Goal: Task Accomplishment & Management: Use online tool/utility

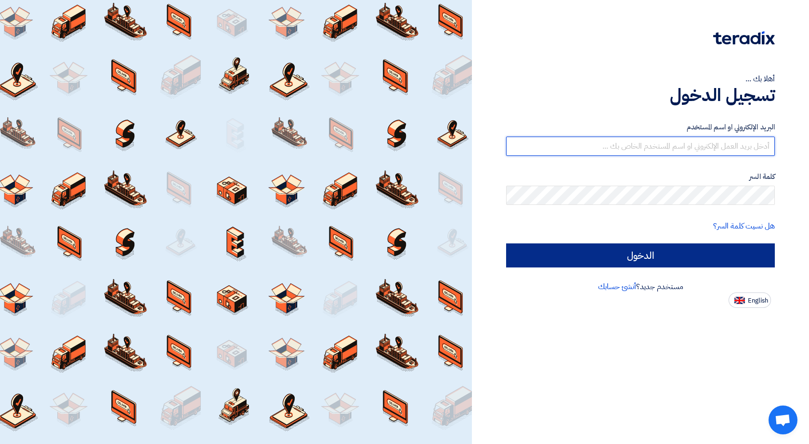
type input "[EMAIL_ADDRESS][DOMAIN_NAME]"
click at [616, 257] on input "الدخول" at bounding box center [640, 256] width 269 height 24
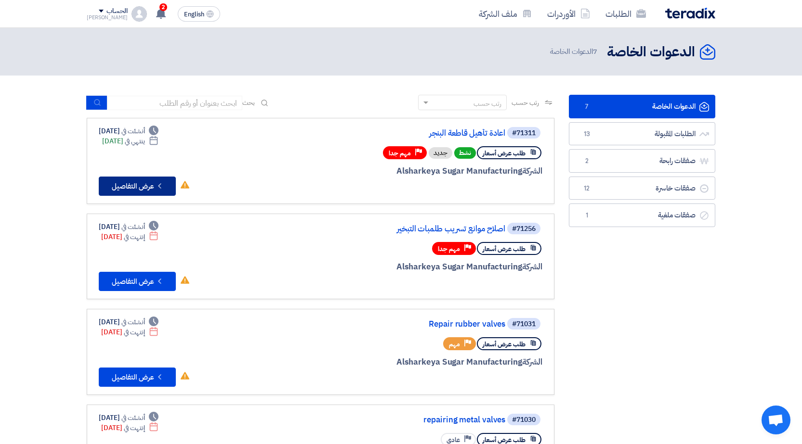
click at [133, 185] on button "Check details عرض التفاصيل" at bounding box center [137, 186] width 77 height 19
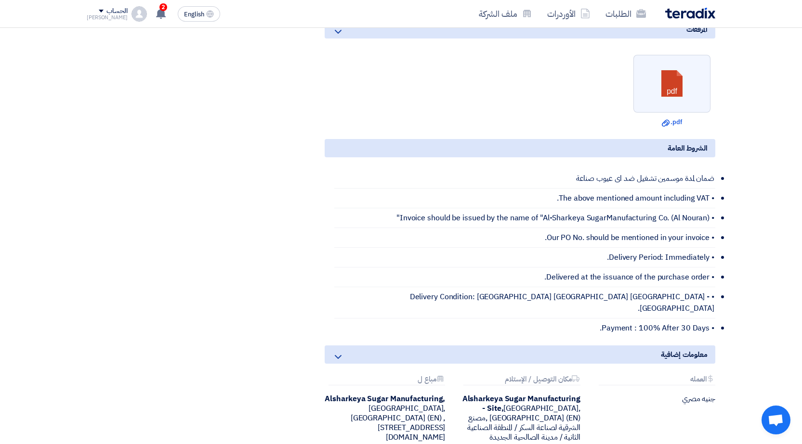
scroll to position [385, 0]
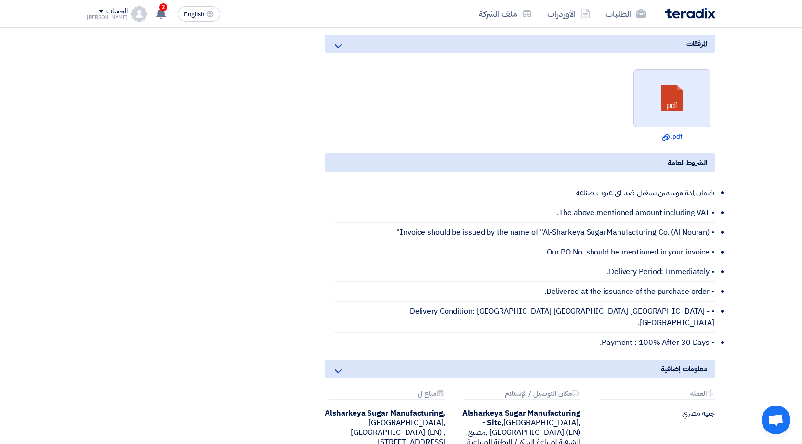
click at [669, 103] on link at bounding box center [672, 99] width 77 height 58
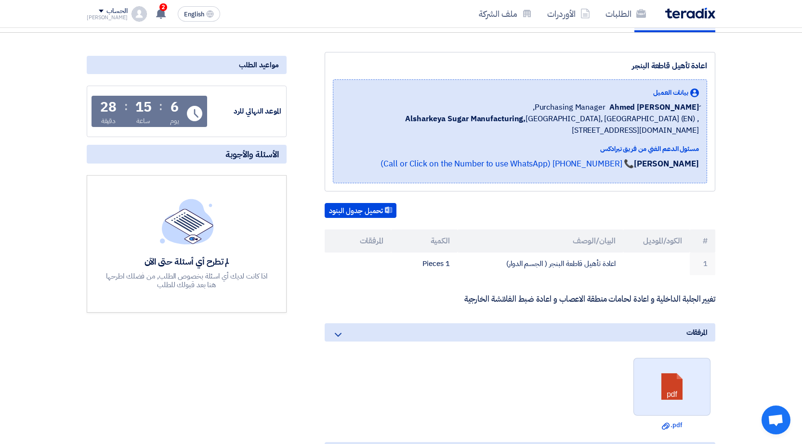
scroll to position [0, 0]
